Goal: Task Accomplishment & Management: Use online tool/utility

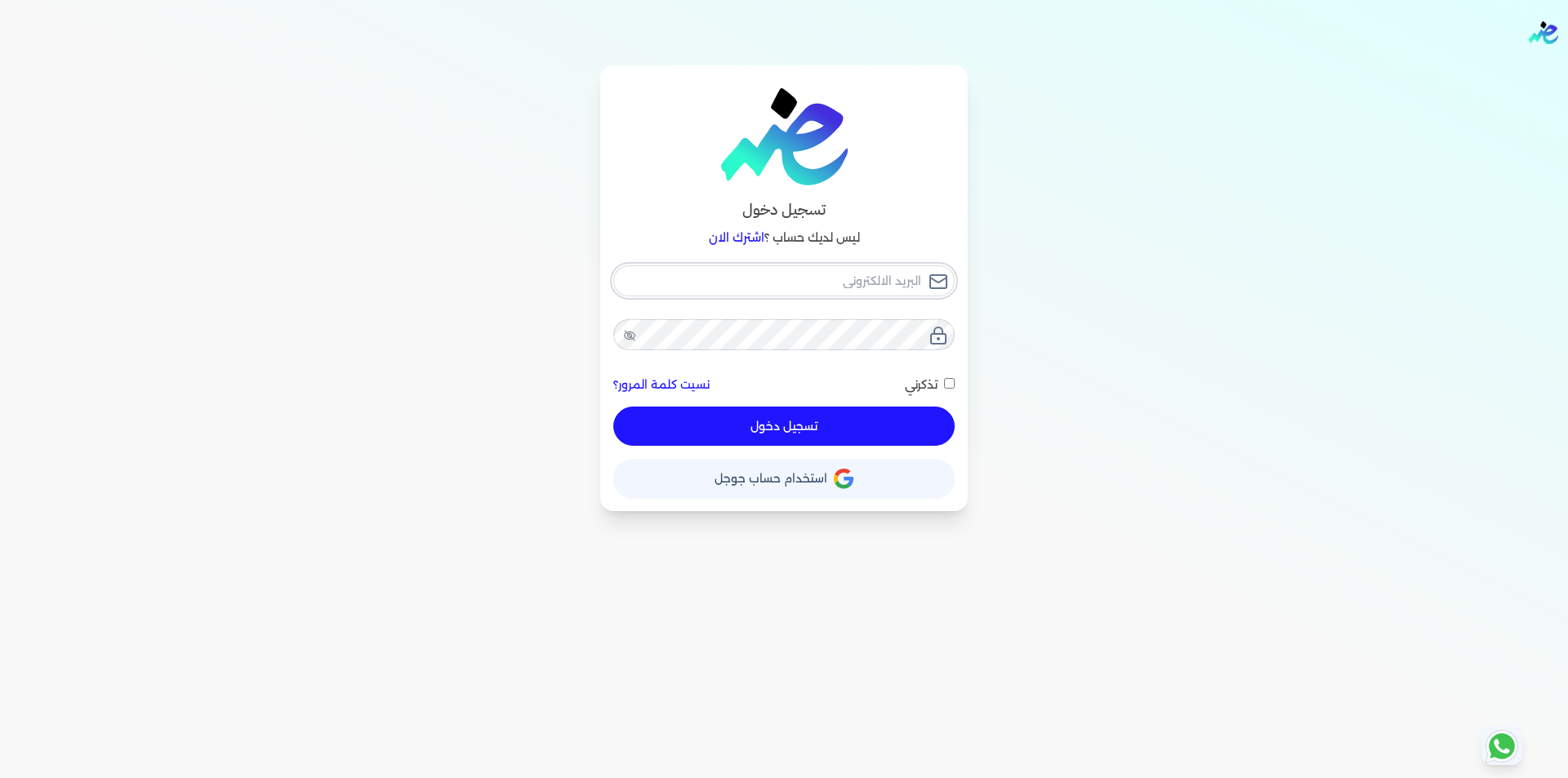
type input "[EMAIL_ADDRESS][DOMAIN_NAME]"
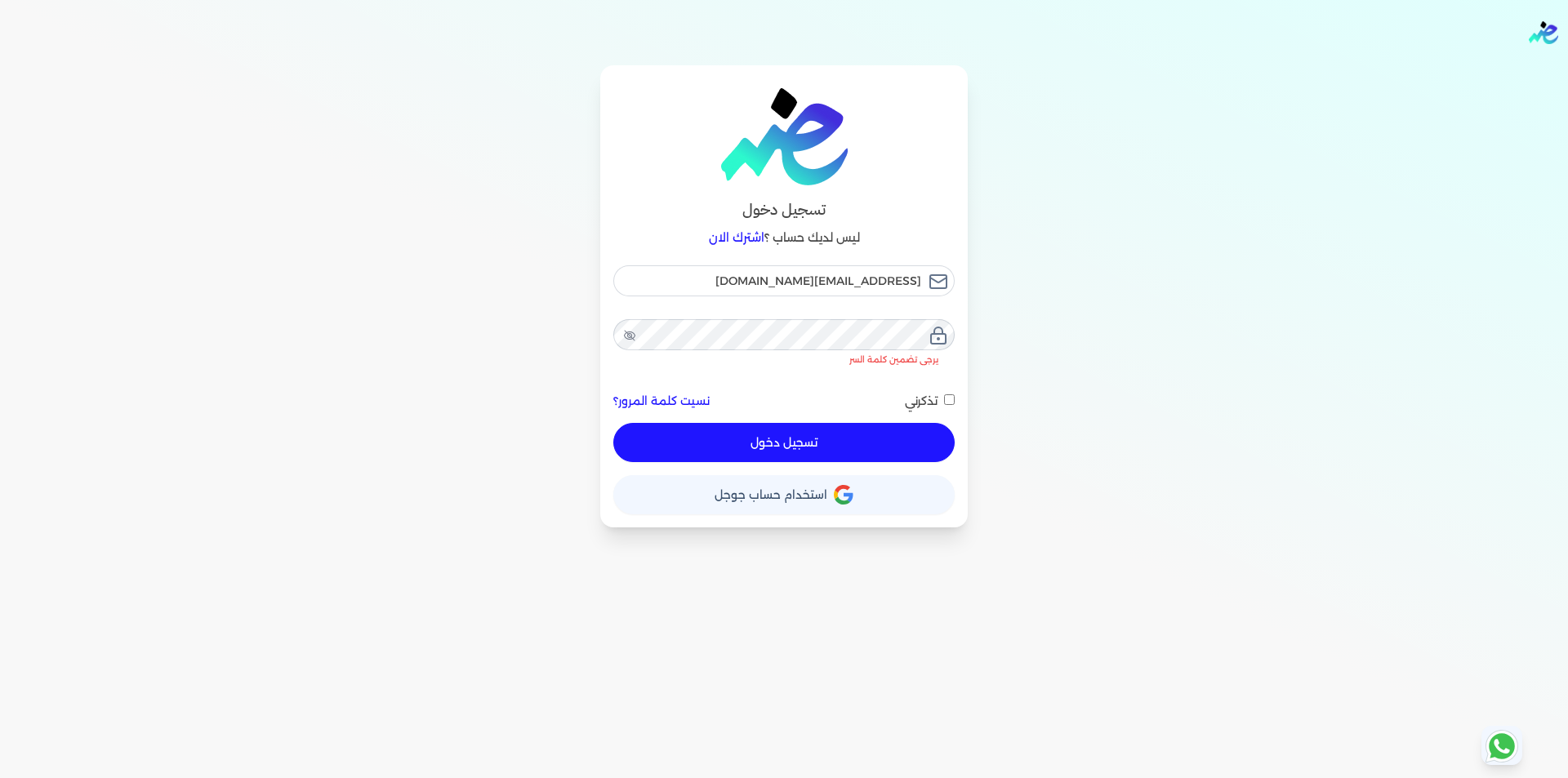
click at [858, 431] on button "تسجيل دخول" at bounding box center [784, 442] width 341 height 39
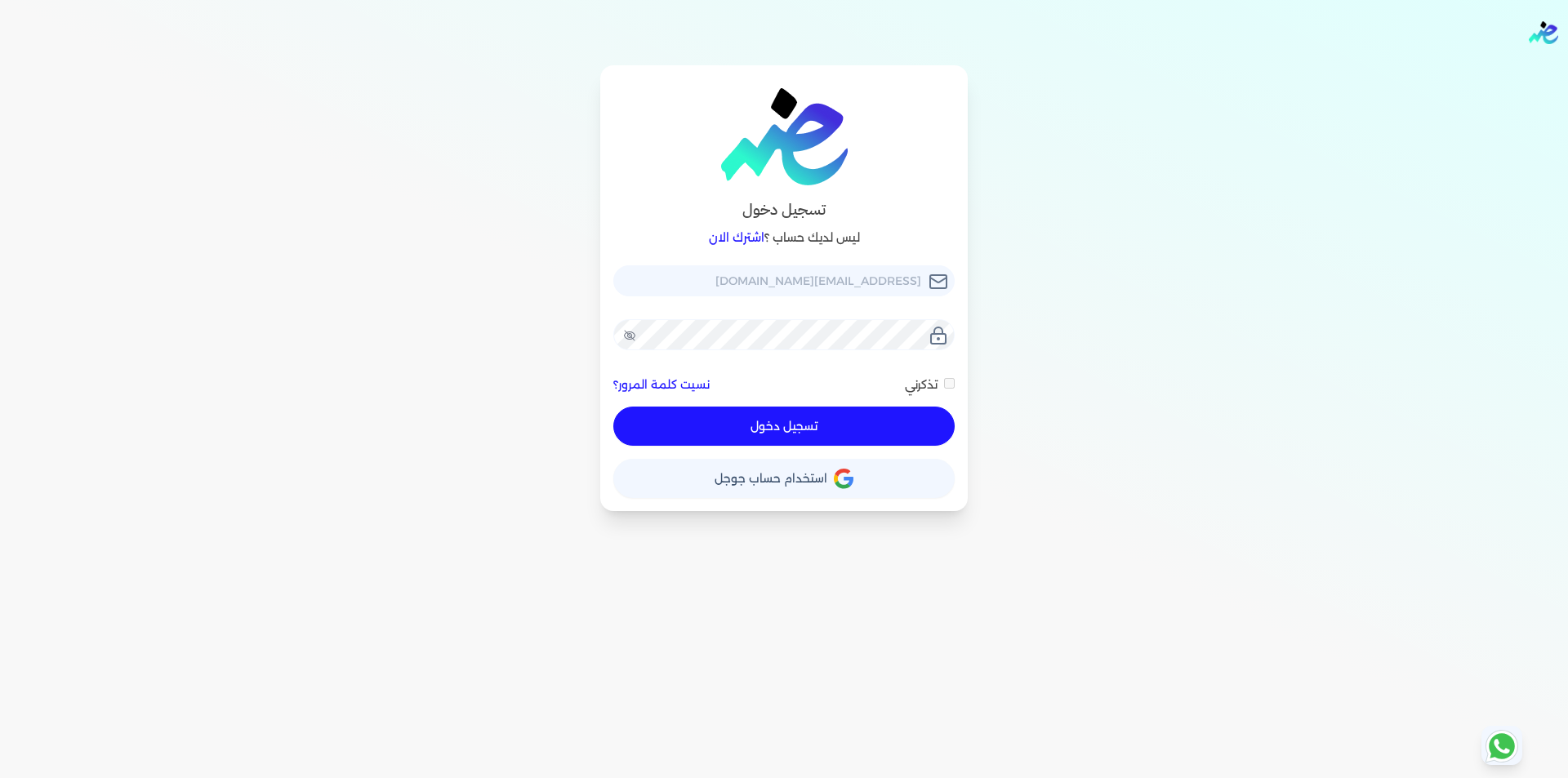
checkbox input "false"
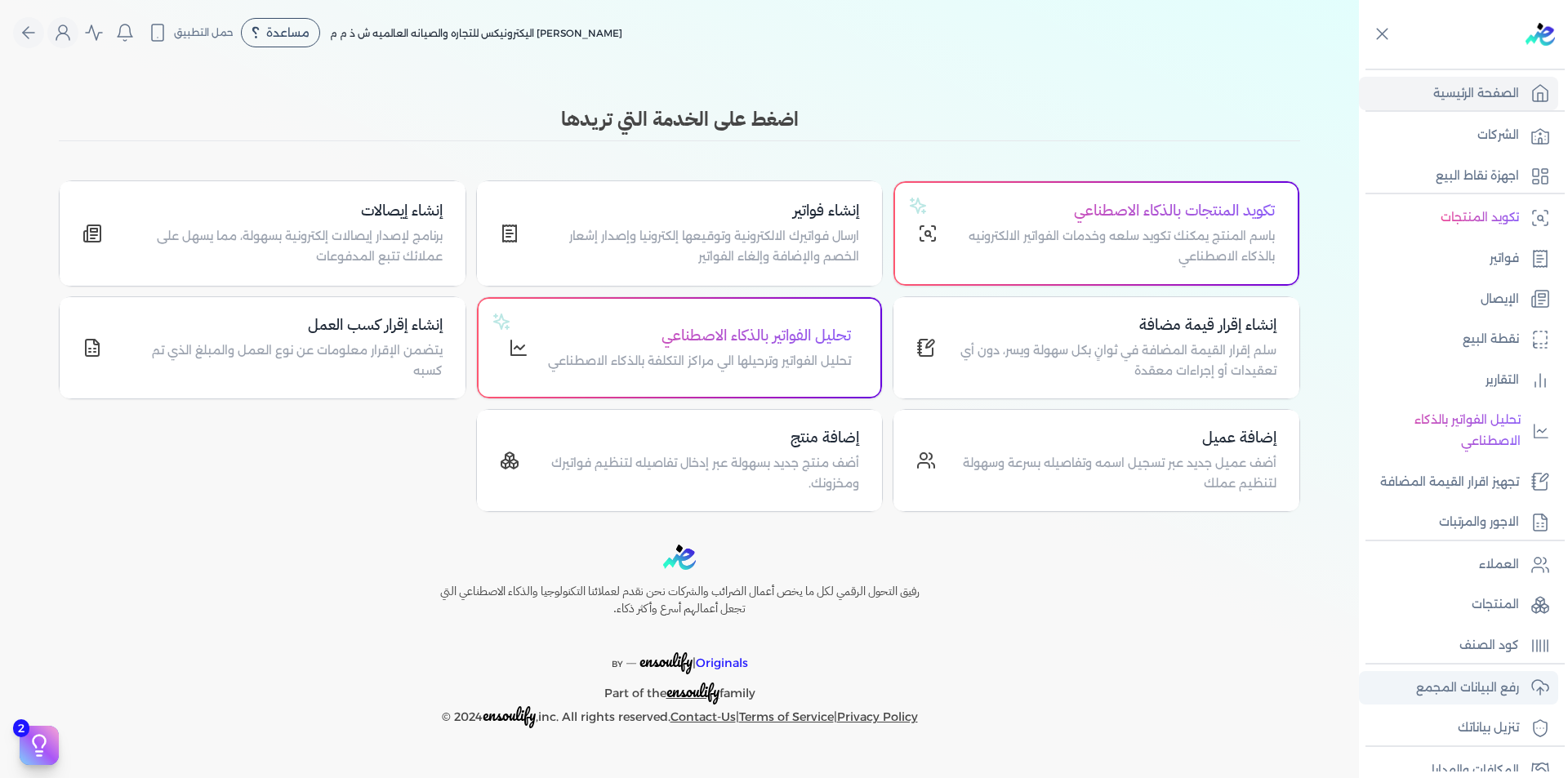
click at [1504, 695] on p "رفع البيانات المجمع" at bounding box center [1467, 687] width 103 height 21
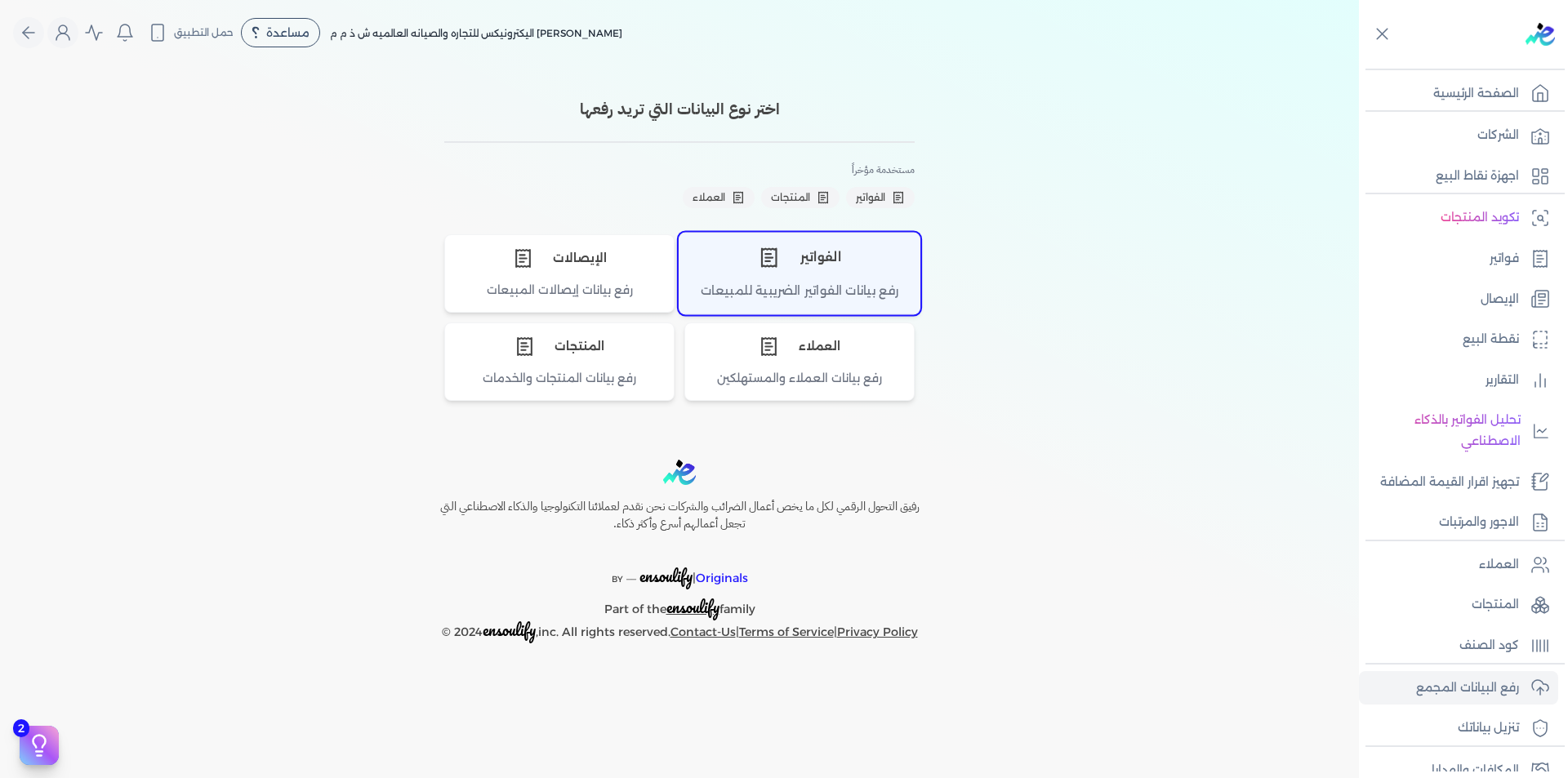
click at [820, 277] on div "الفواتير" at bounding box center [799, 257] width 240 height 49
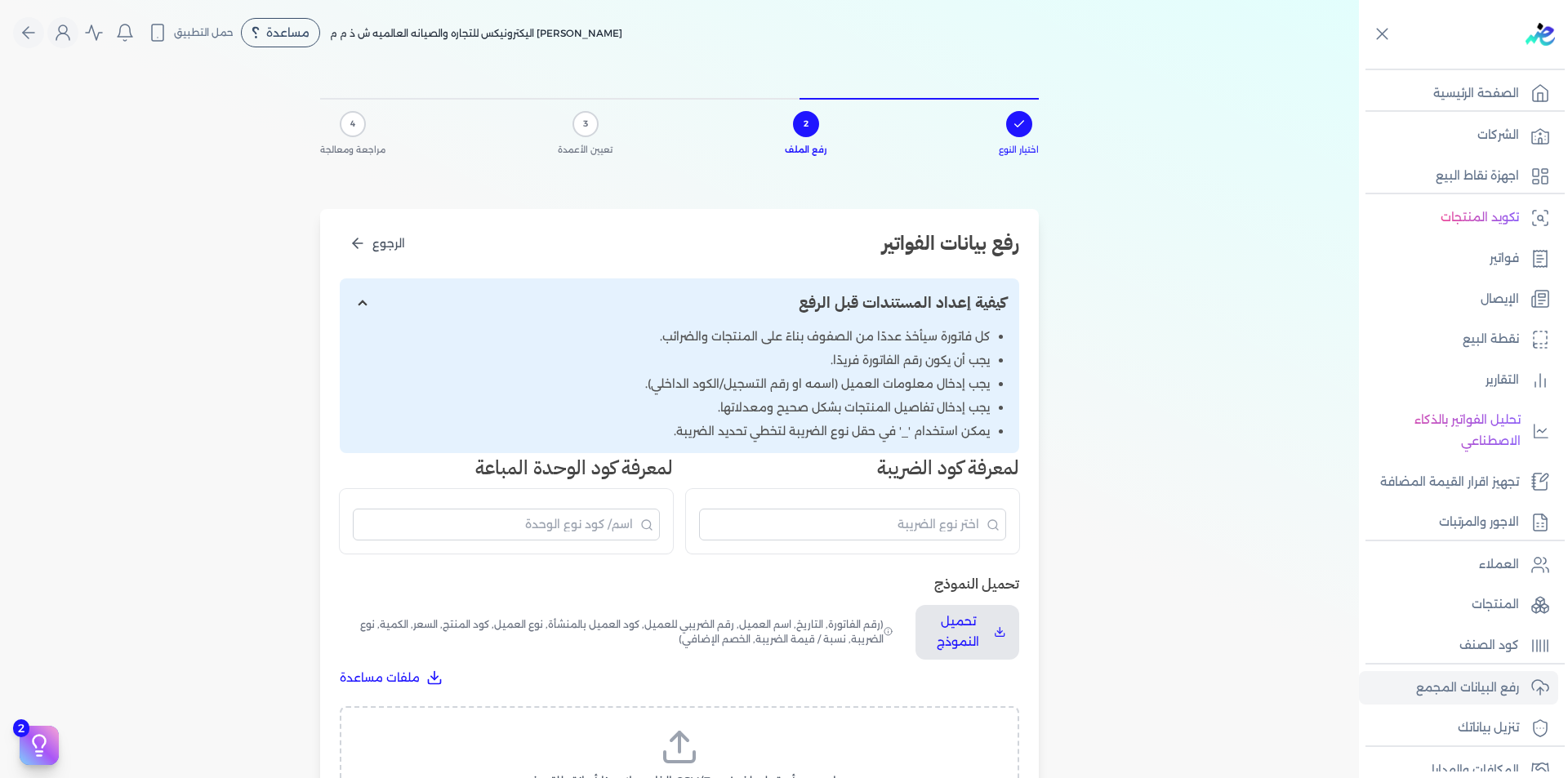
click at [695, 746] on icon at bounding box center [679, 747] width 39 height 39
click at [0, 0] on input "اسحب وأسقط ملف CSV/Excel الخاص بك هنا أو انقر للتصفح (.csv أو .xlsx فقط)" at bounding box center [0, 0] width 0 height 0
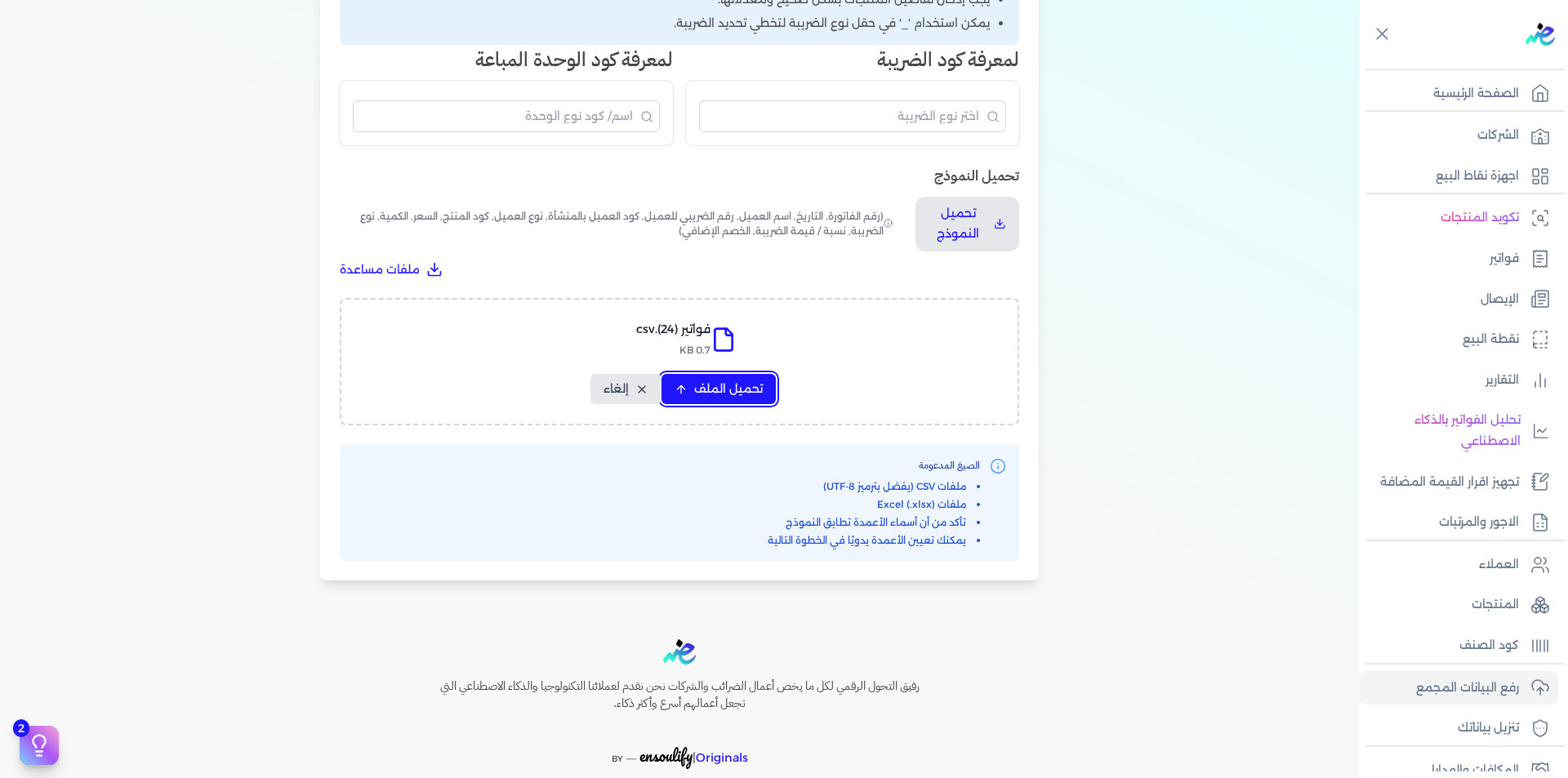
click at [746, 387] on span "تحميل الملف" at bounding box center [728, 389] width 69 height 17
select select "رقم الفاتورة"
select select "التاريخ"
select select "أسم العميل"
select select "الرقم الضريبي"
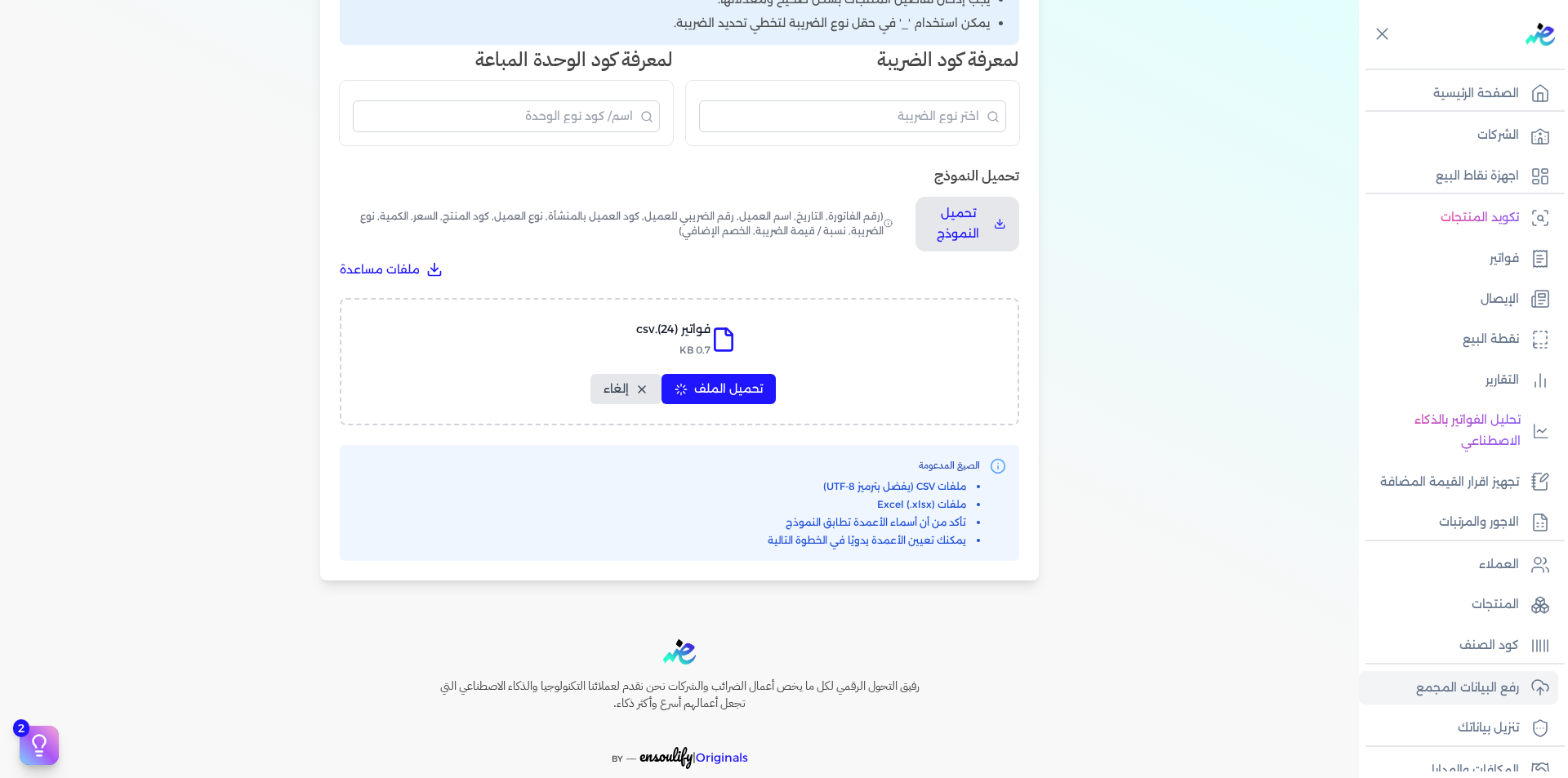
select select "نوع العميل"
select select "الرقم التسلسلي الداخلي"
select select "وصف البند"
select select "سيريال المنتج"
select select "السعر"
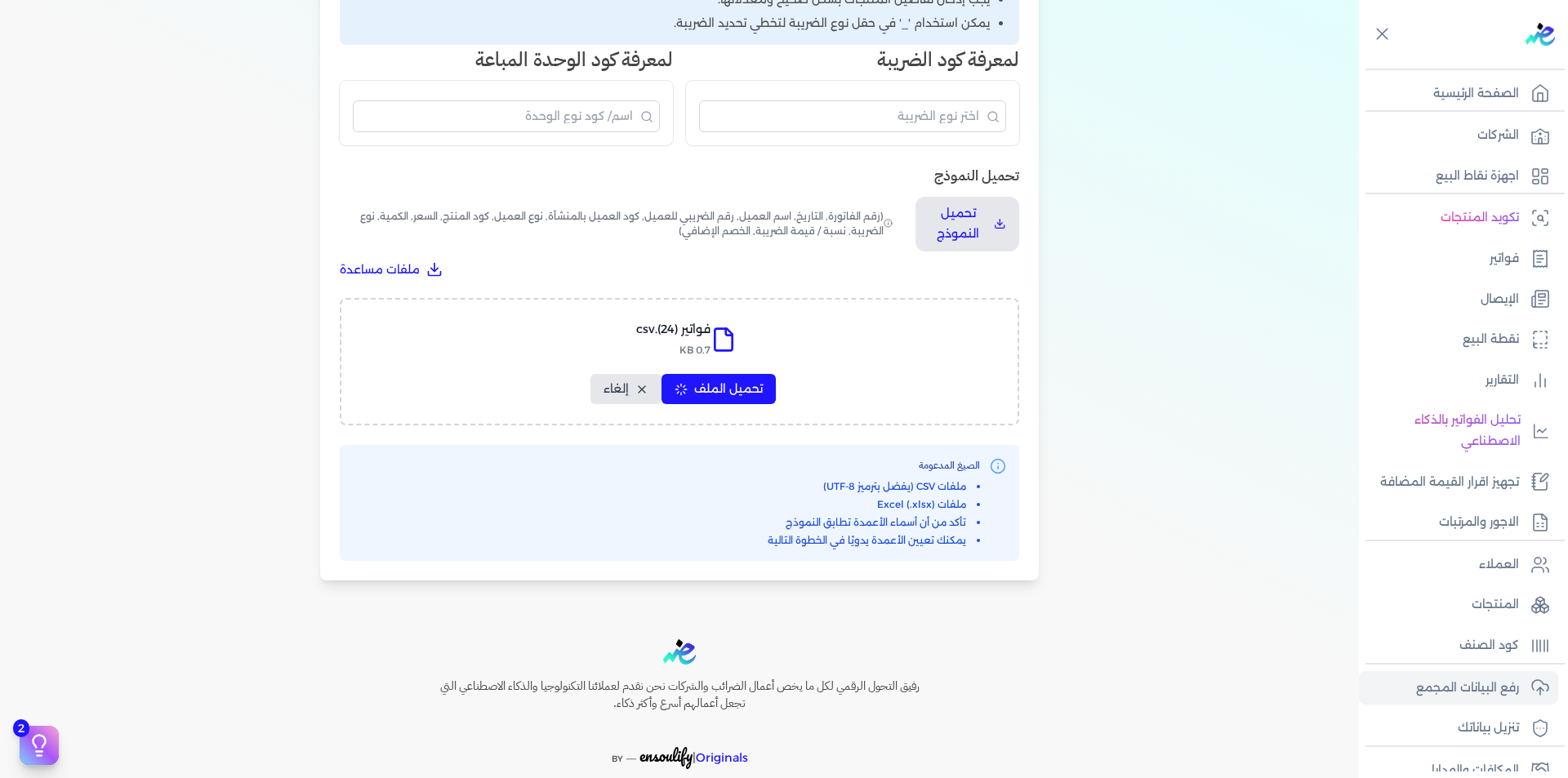
select select "الكمية"
select select "نوع الضريبة"
select select "نسبة / قيمة الضريبة"
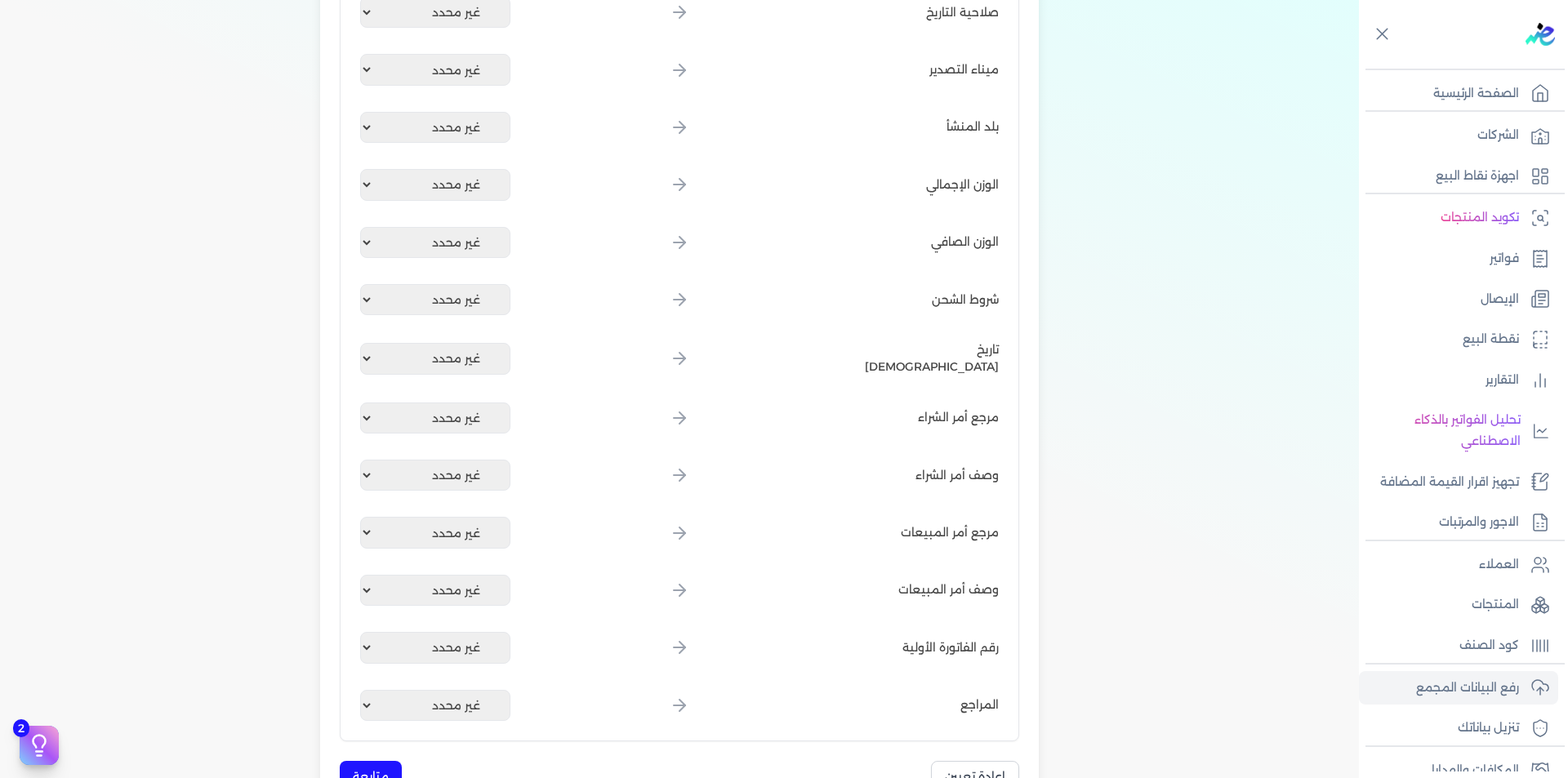
scroll to position [1961, 0]
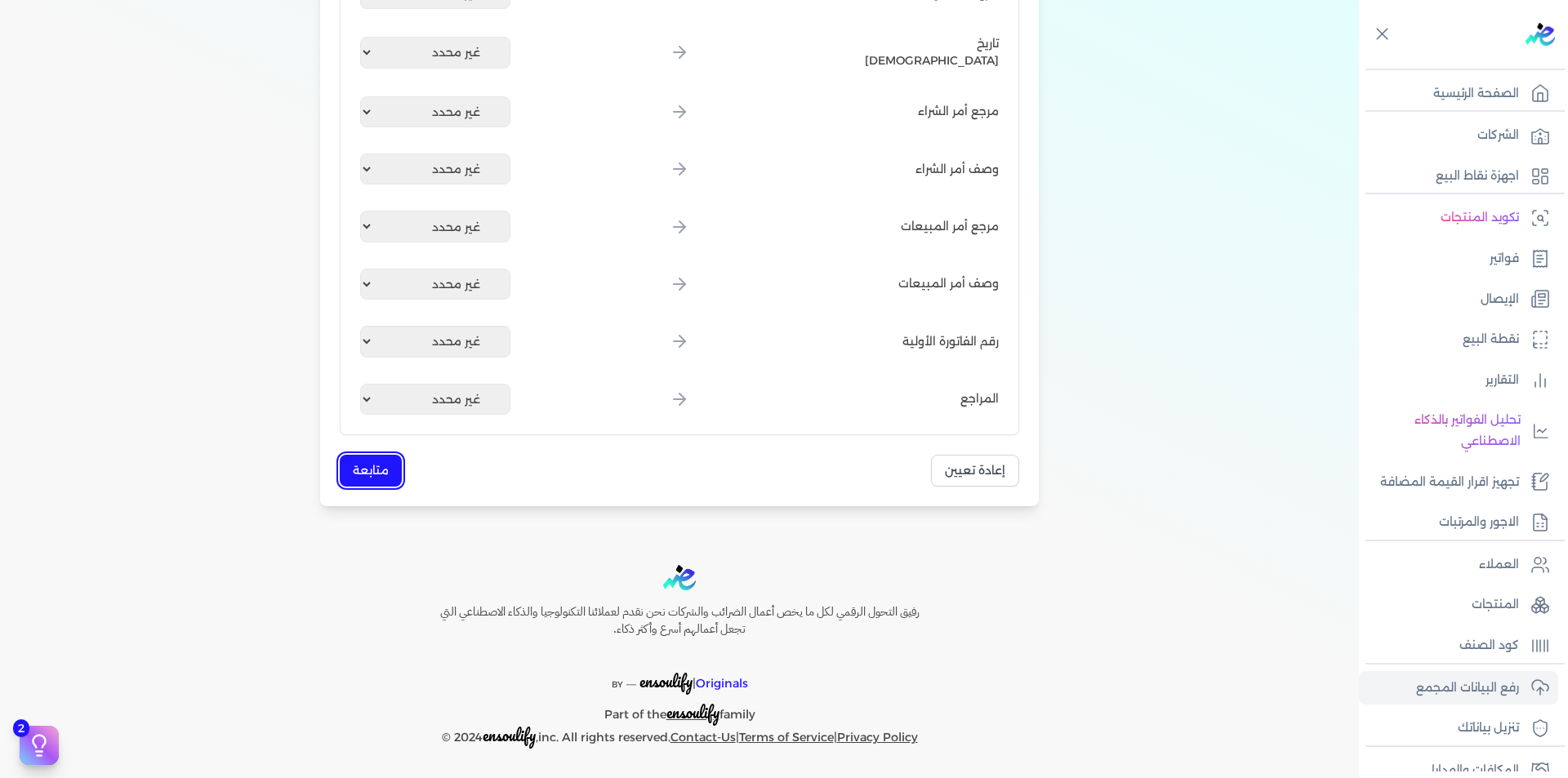
click at [386, 468] on button "متابعة" at bounding box center [370, 471] width 62 height 32
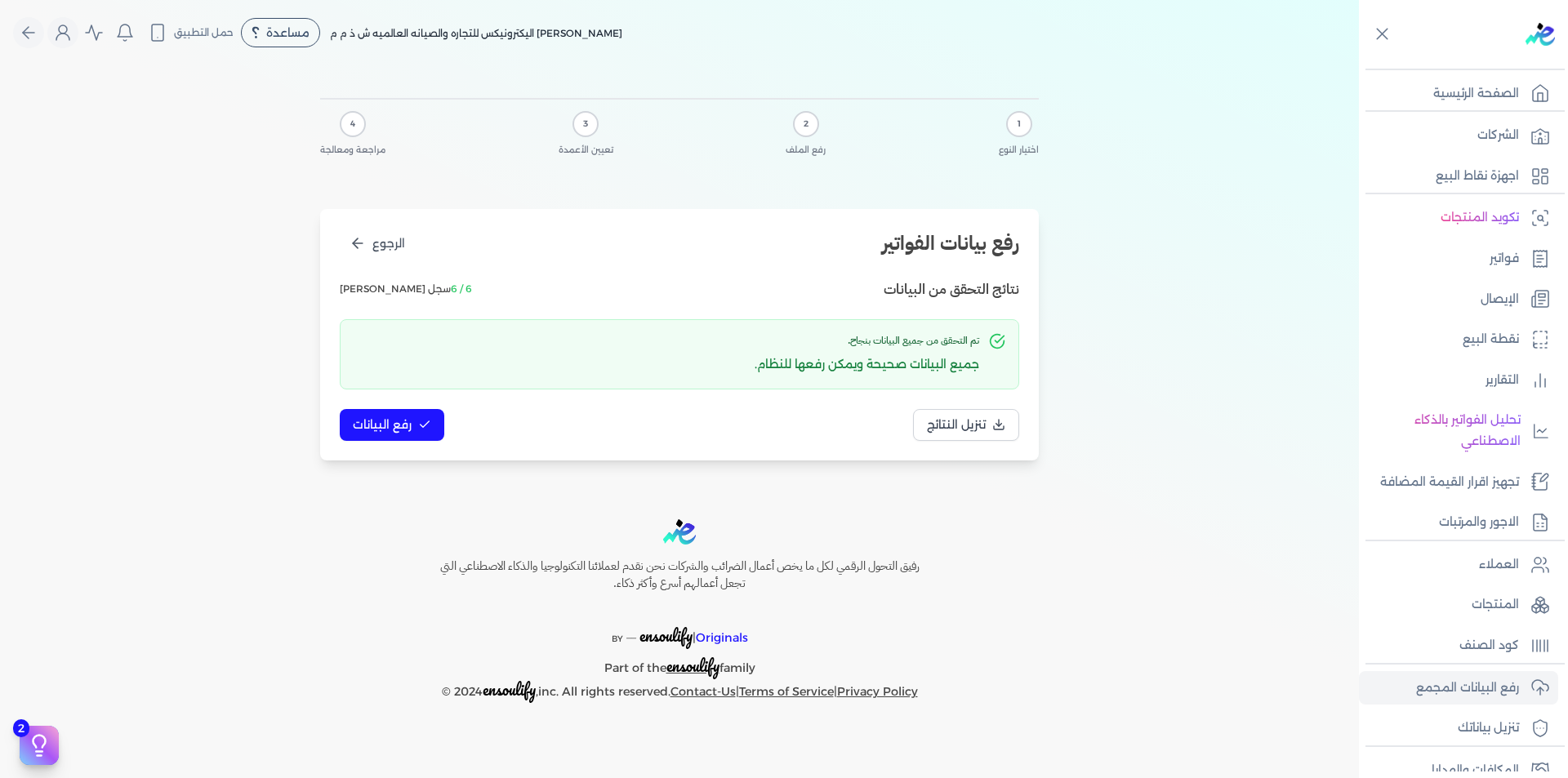
scroll to position [0, 0]
click at [410, 415] on button "رفع البيانات" at bounding box center [391, 425] width 104 height 32
